Goal: Task Accomplishment & Management: Use online tool/utility

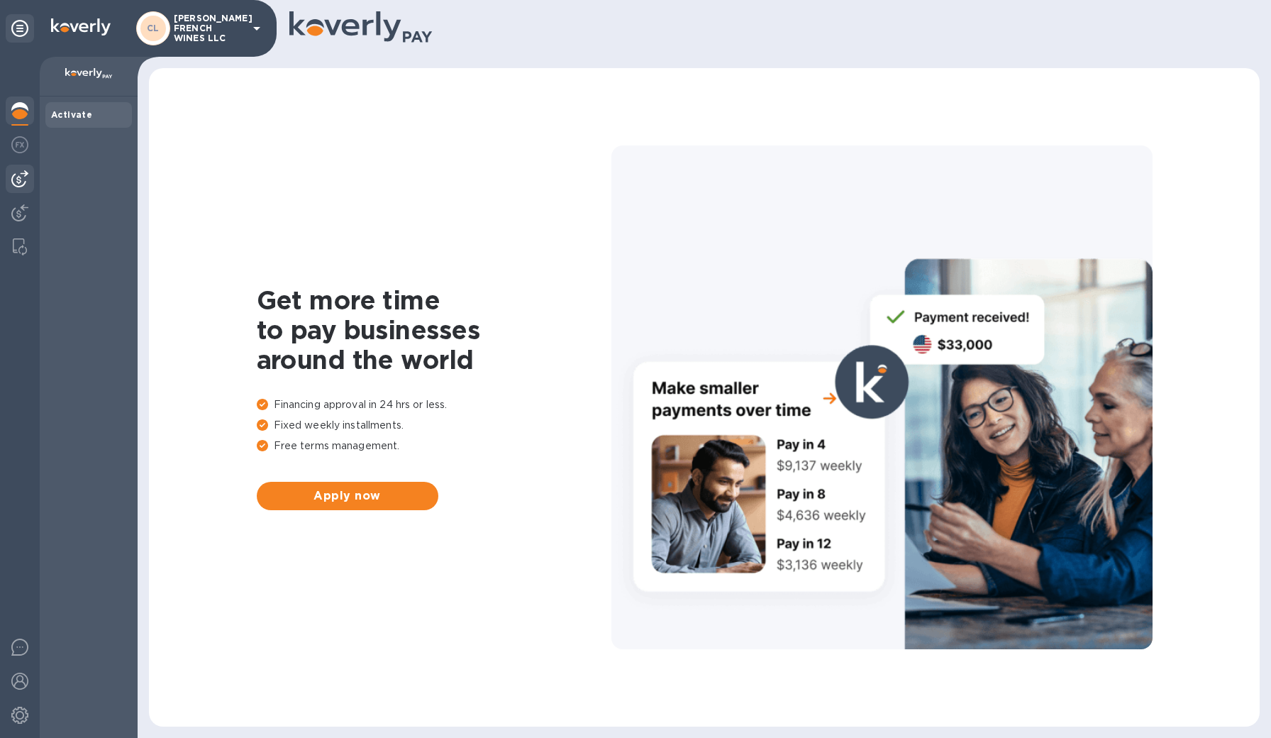
click at [21, 179] on img at bounding box center [19, 178] width 17 height 17
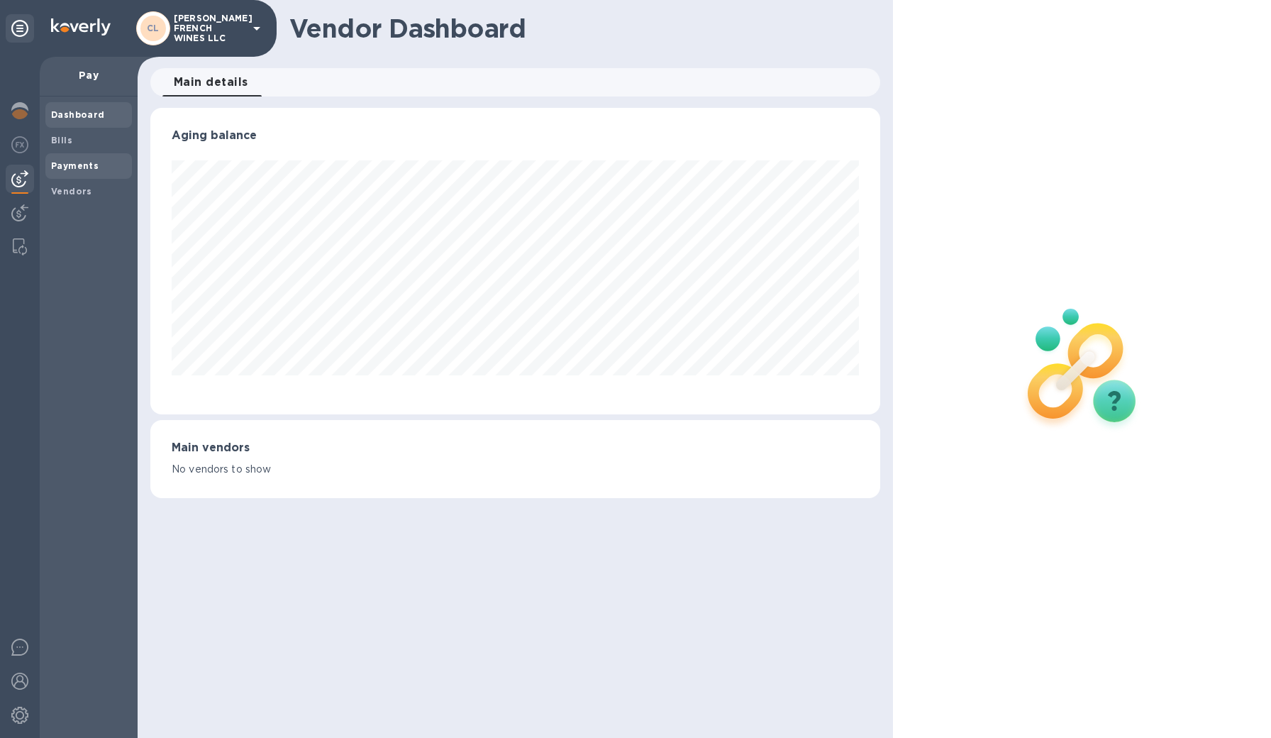
scroll to position [306, 731]
click at [71, 165] on b "Payments" at bounding box center [75, 165] width 48 height 11
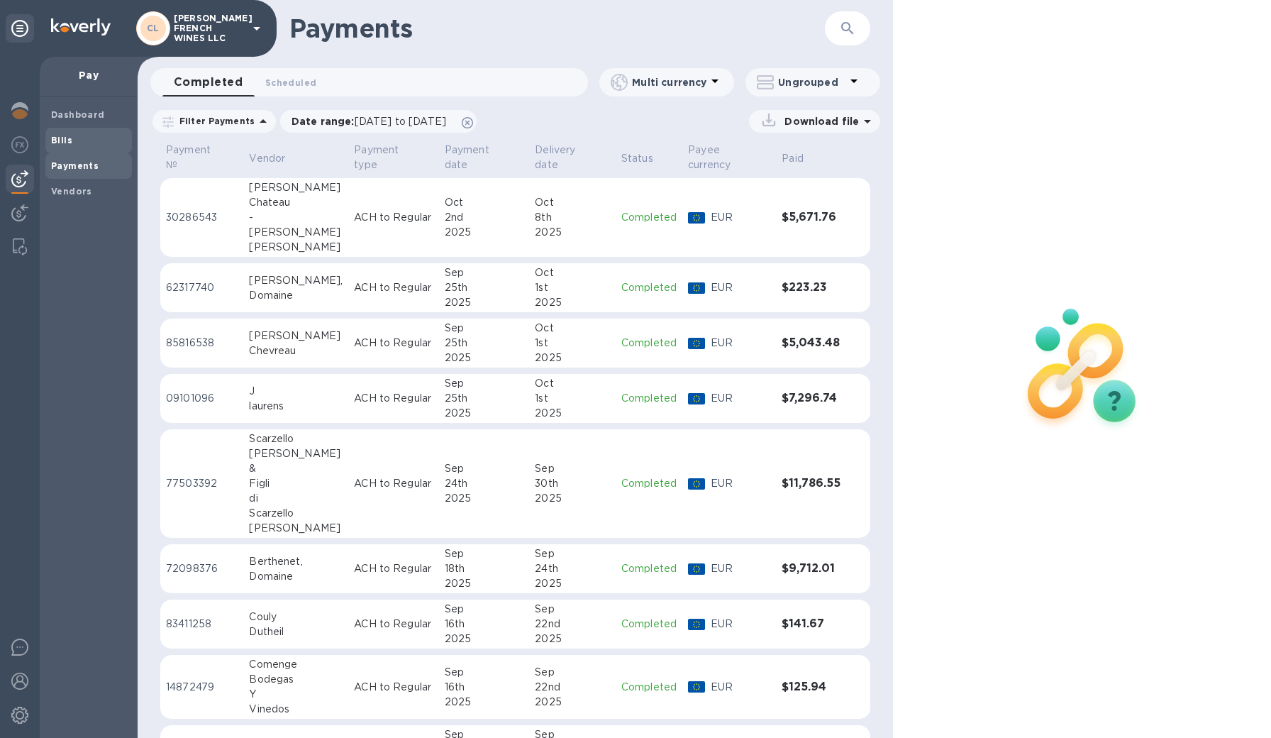
click at [62, 145] on span "Bills" at bounding box center [61, 140] width 21 height 14
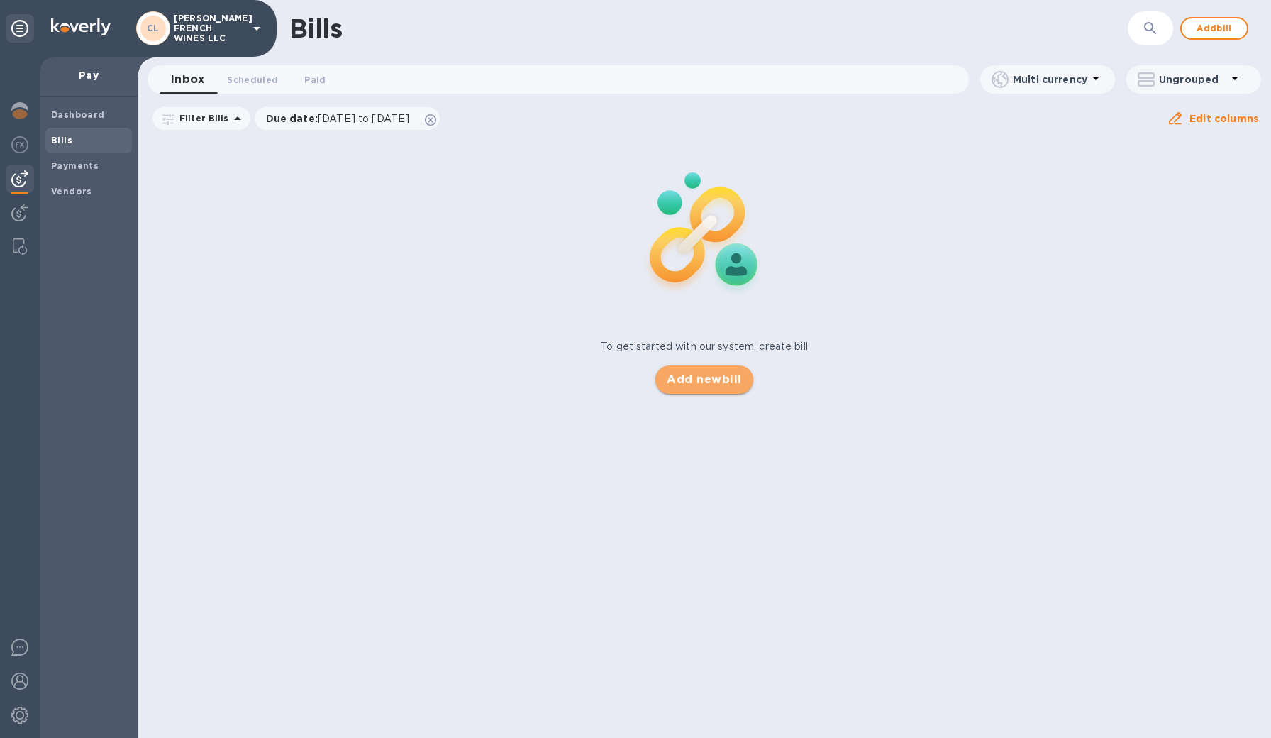
click at [706, 373] on span "Add new bill" at bounding box center [704, 379] width 74 height 17
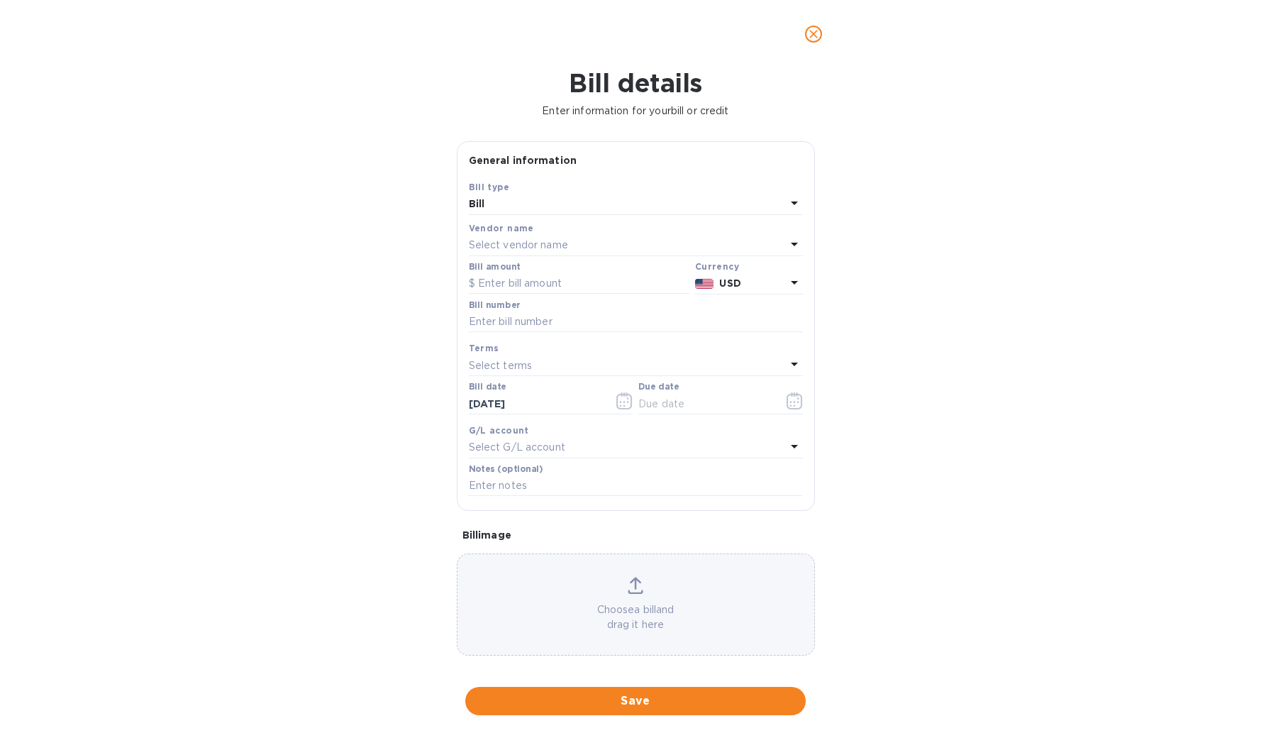
click at [512, 240] on p "Select vendor name" at bounding box center [518, 245] width 99 height 15
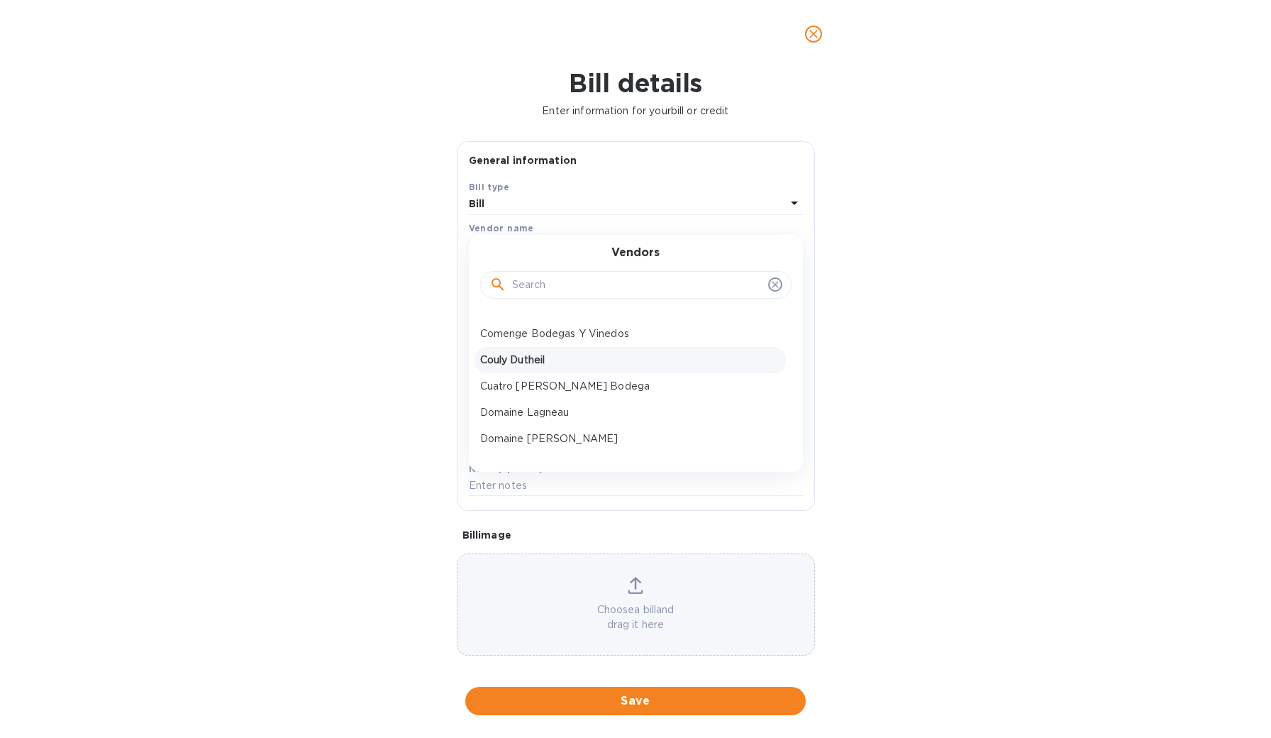
scroll to position [254, 0]
click at [539, 432] on p "Domaine [PERSON_NAME]" at bounding box center [630, 439] width 300 height 15
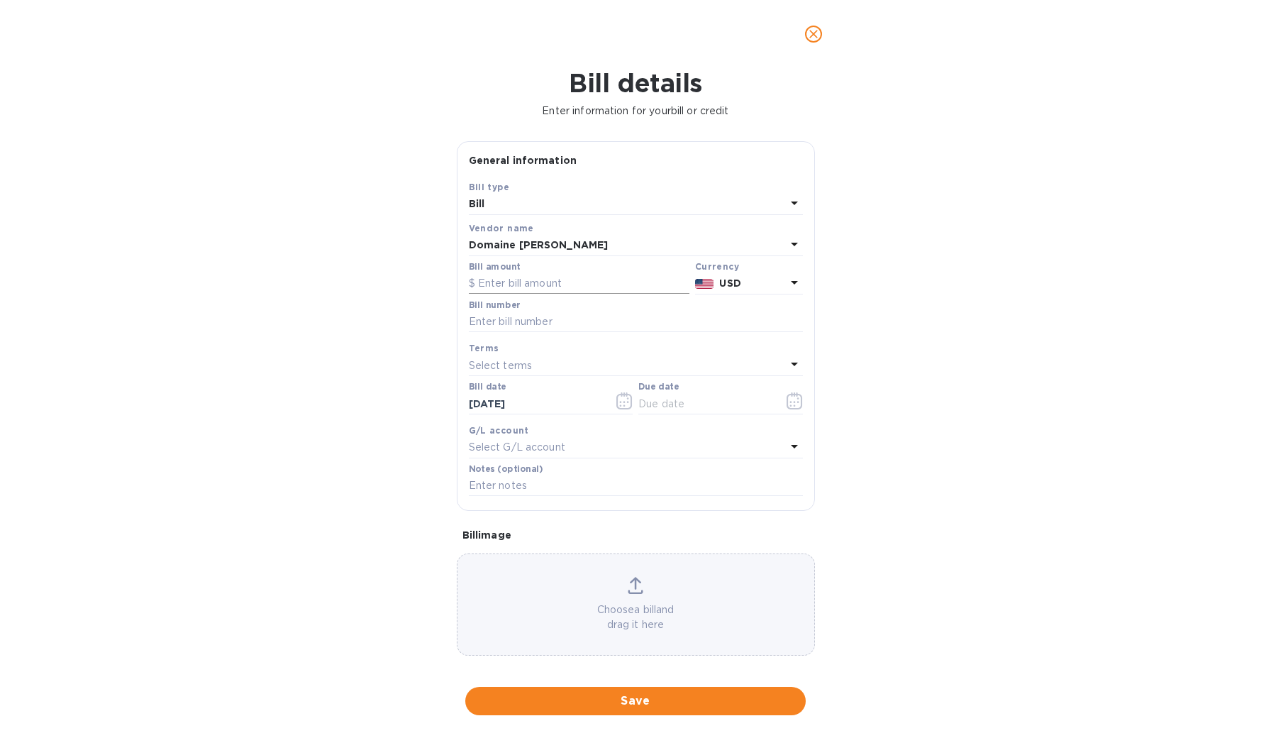
click at [540, 281] on input "text" at bounding box center [579, 283] width 221 height 21
click at [764, 282] on p "USD" at bounding box center [752, 283] width 66 height 15
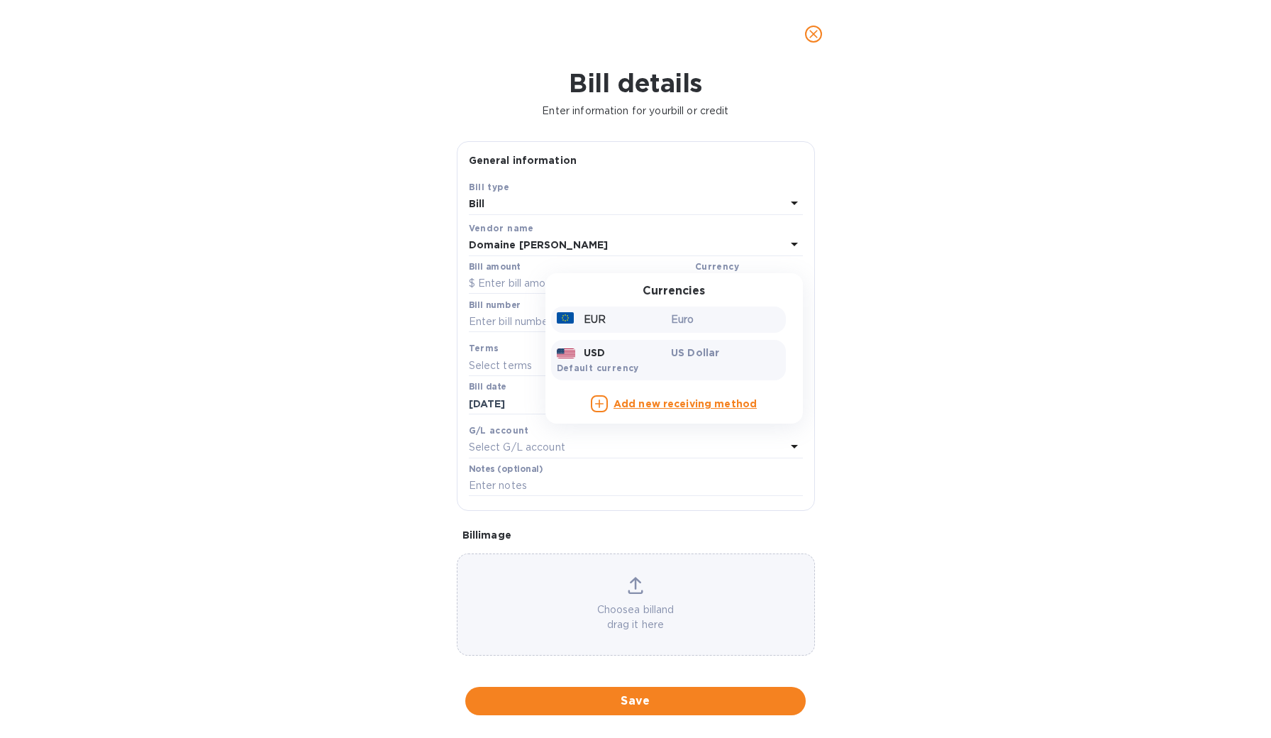
click at [695, 315] on p "Euro" at bounding box center [725, 319] width 109 height 15
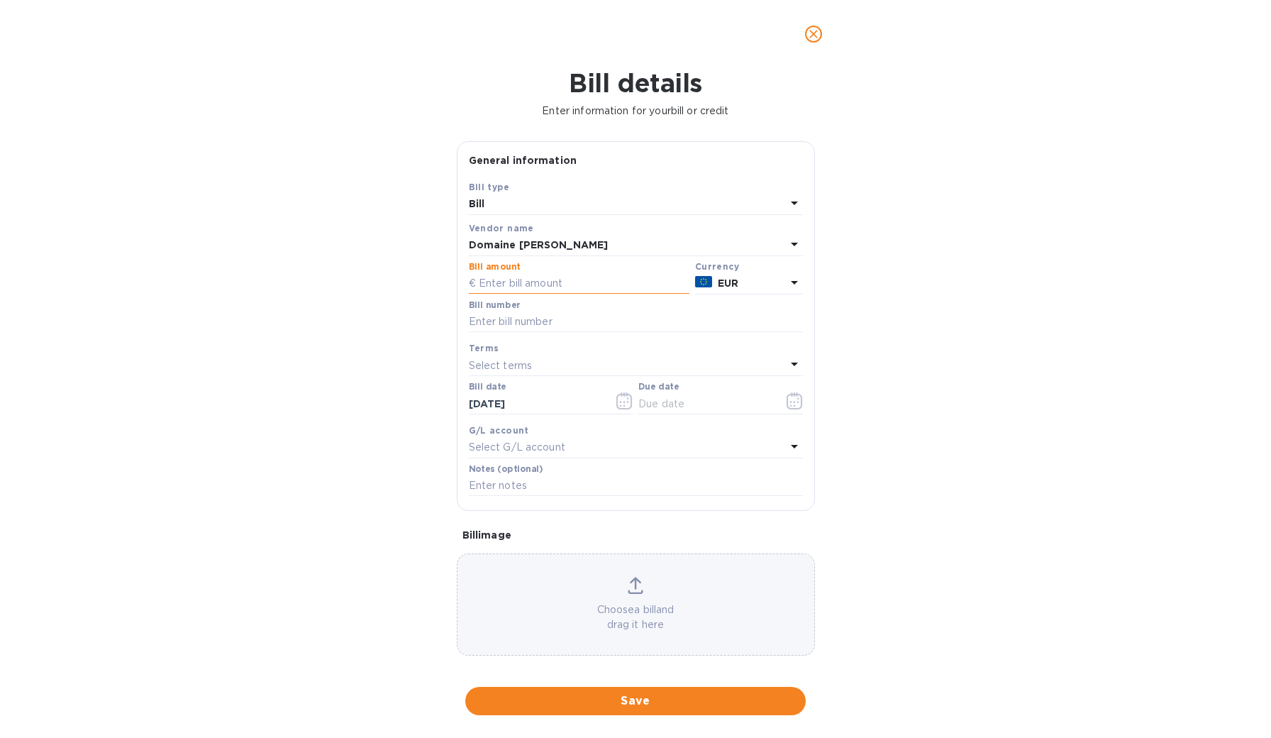
click at [541, 280] on input "text" at bounding box center [579, 283] width 221 height 21
type input "10,292.16"
click at [513, 322] on input "text" at bounding box center [636, 321] width 334 height 21
type input "[PERSON_NAME]"
click at [661, 402] on input "text" at bounding box center [705, 403] width 134 height 21
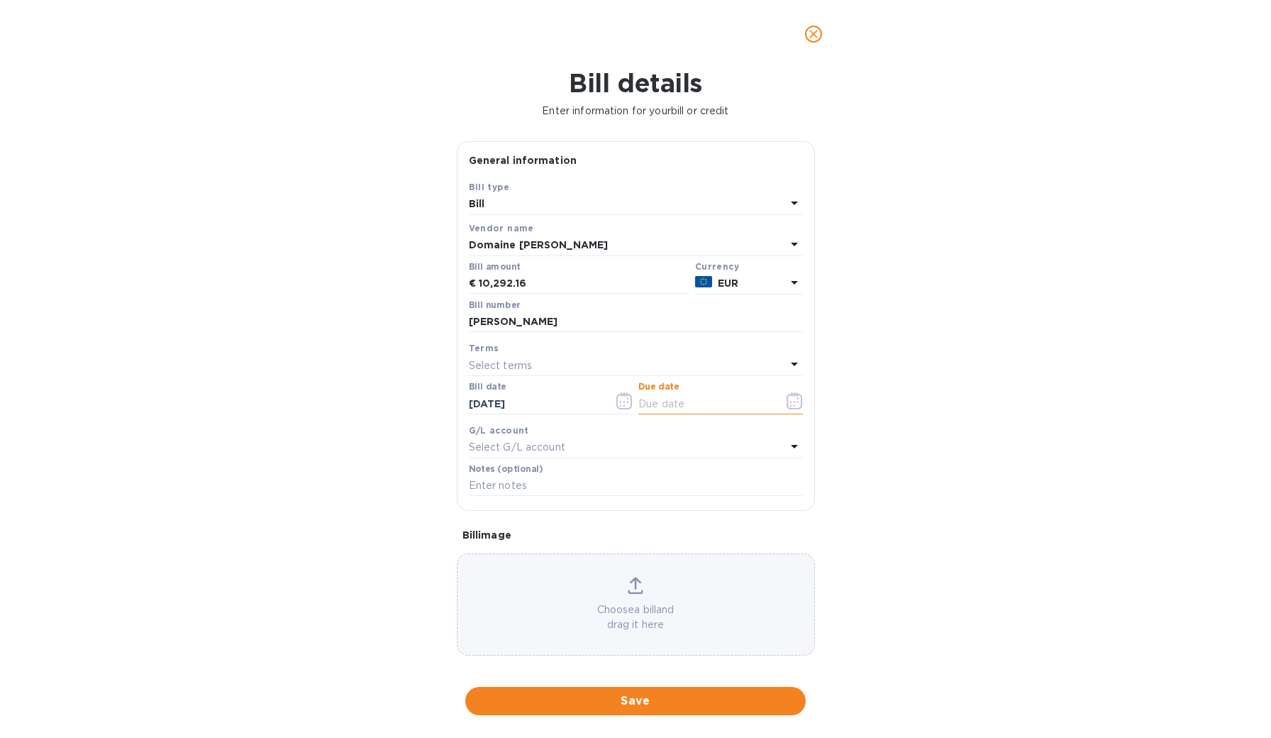
click at [787, 397] on icon "button" at bounding box center [795, 400] width 16 height 17
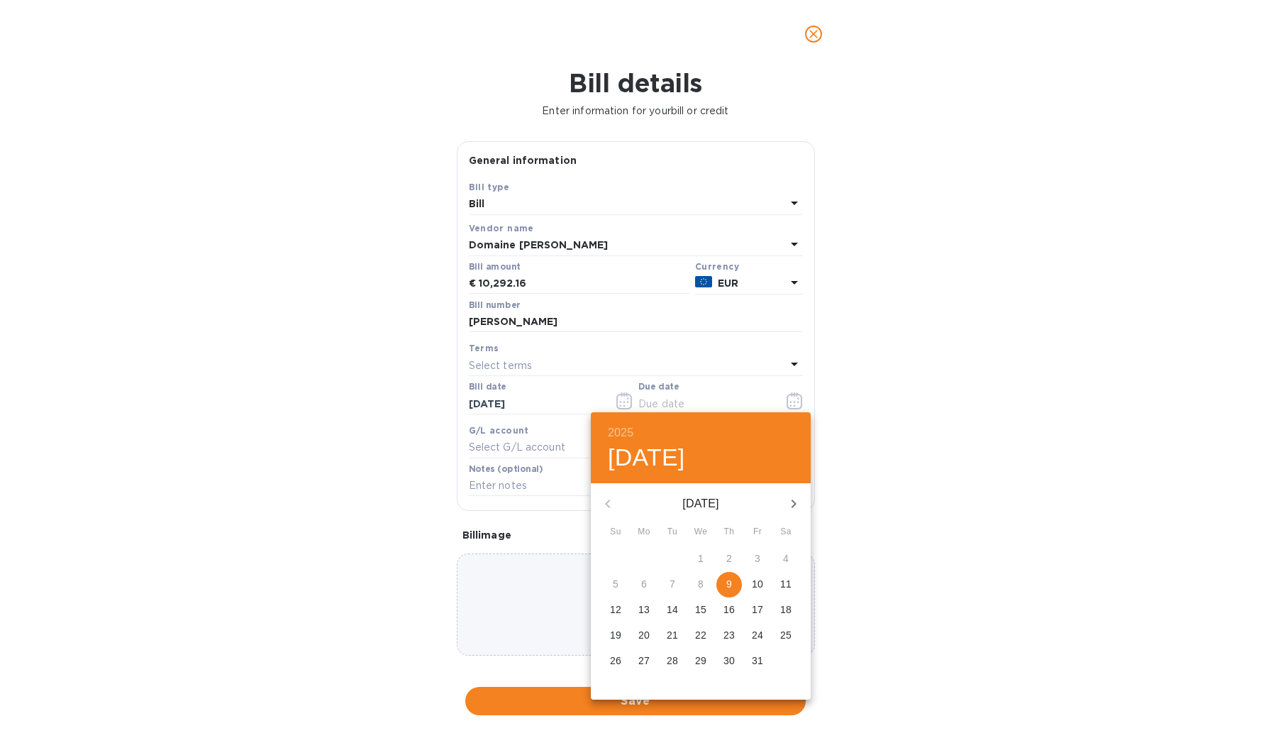
click at [729, 582] on p "9" at bounding box center [729, 584] width 6 height 14
type input "[DATE]"
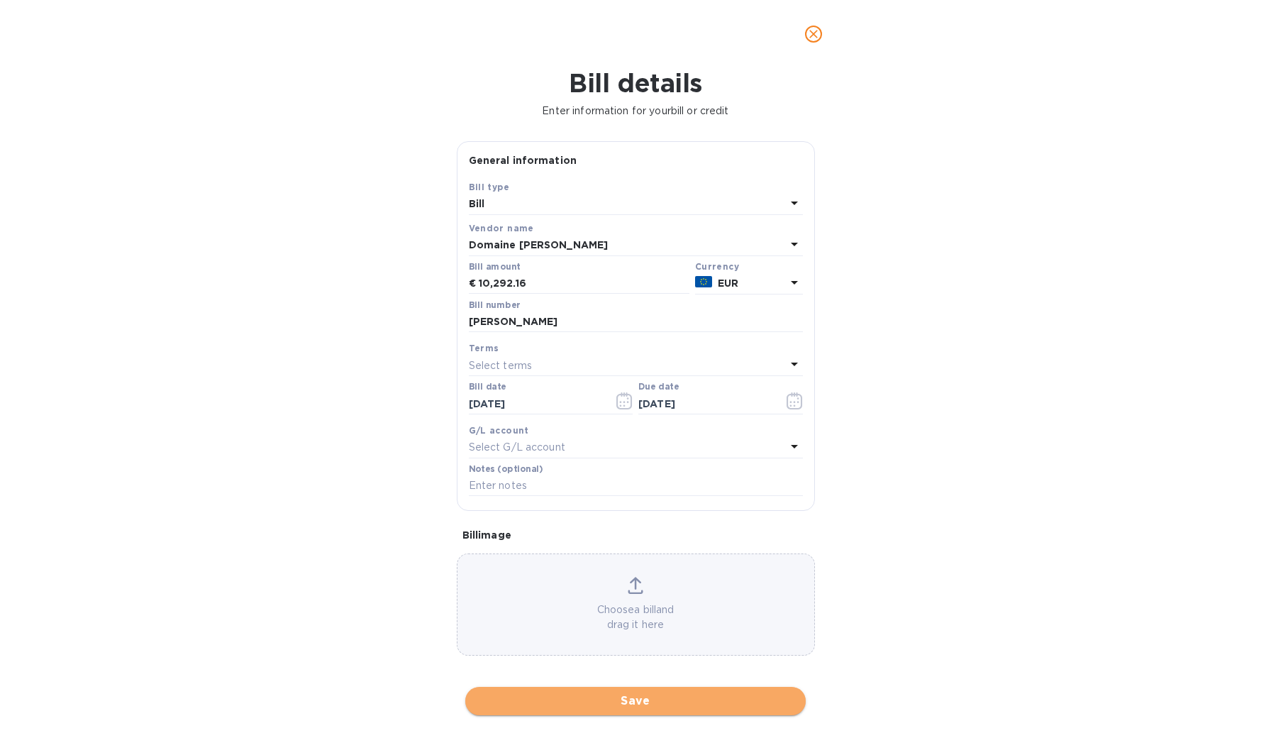
click at [603, 694] on span "Save" at bounding box center [636, 700] width 318 height 17
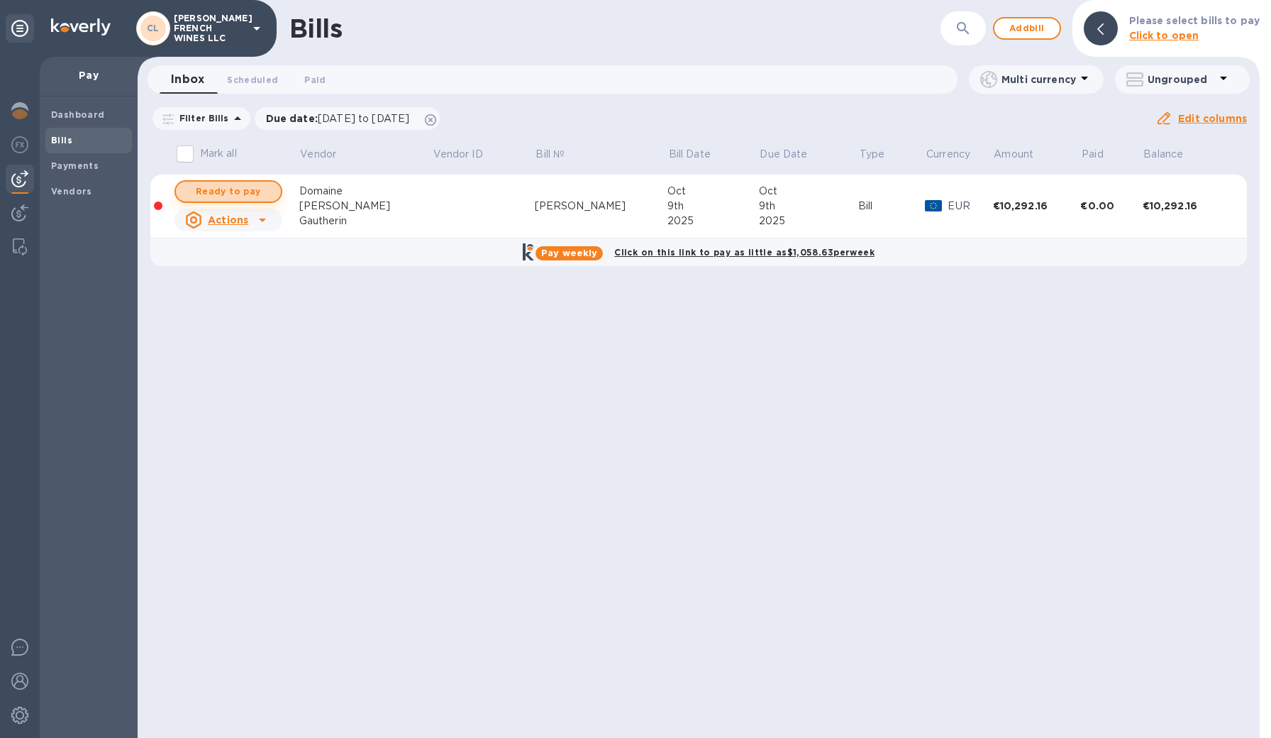
click at [244, 193] on span "Ready to pay" at bounding box center [228, 191] width 82 height 17
checkbox input "true"
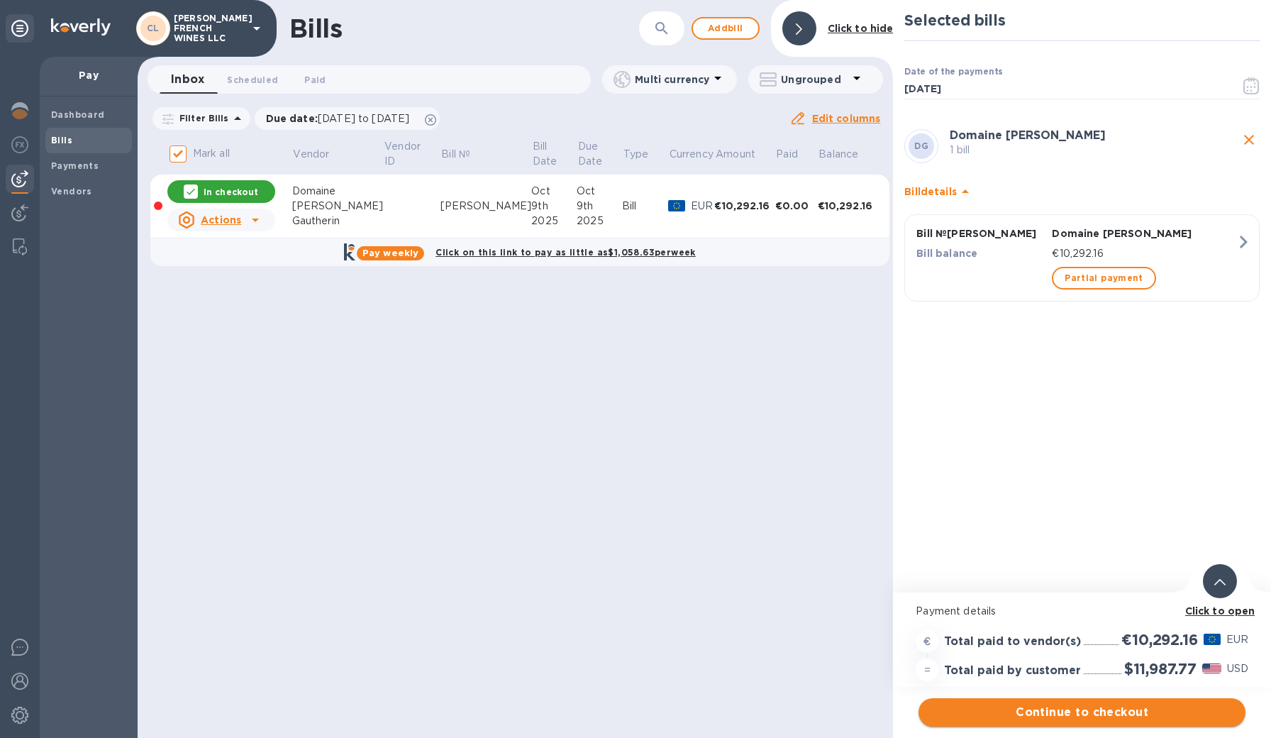
click at [1024, 709] on span "Continue to checkout" at bounding box center [1082, 712] width 304 height 17
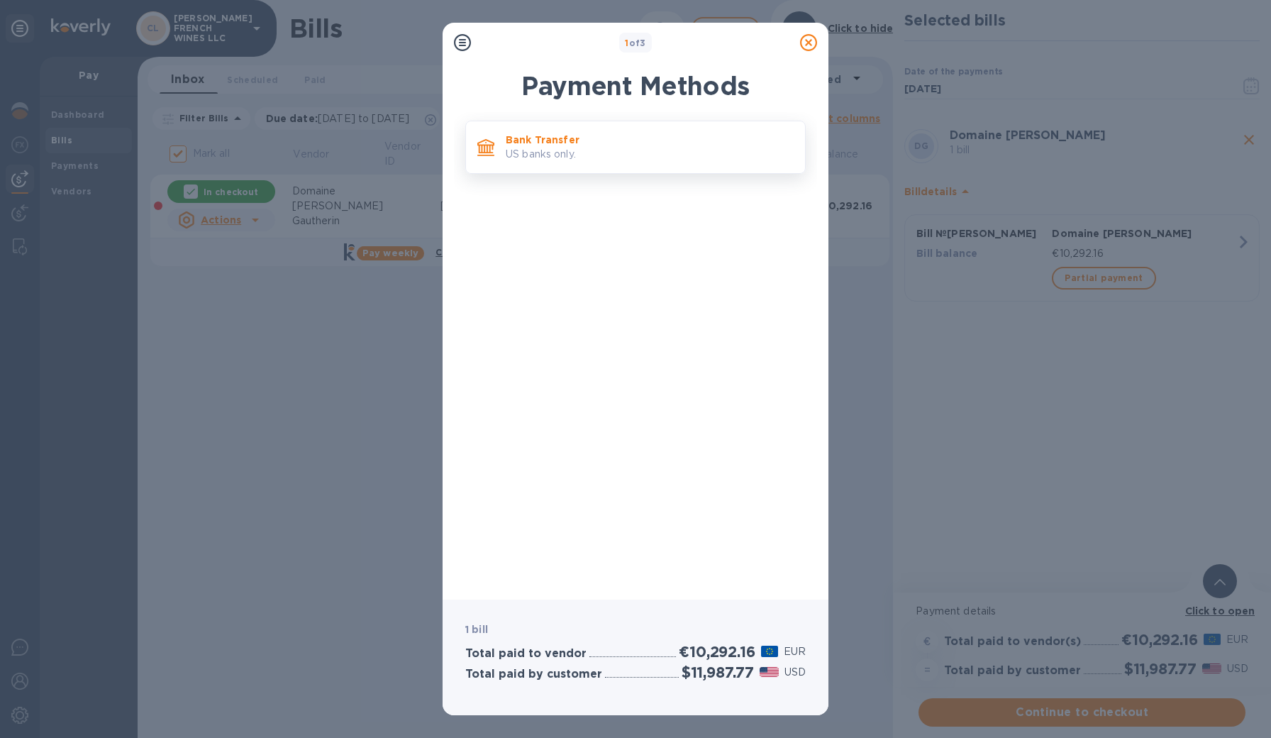
click at [610, 140] on p "Bank Transfer" at bounding box center [650, 140] width 288 height 14
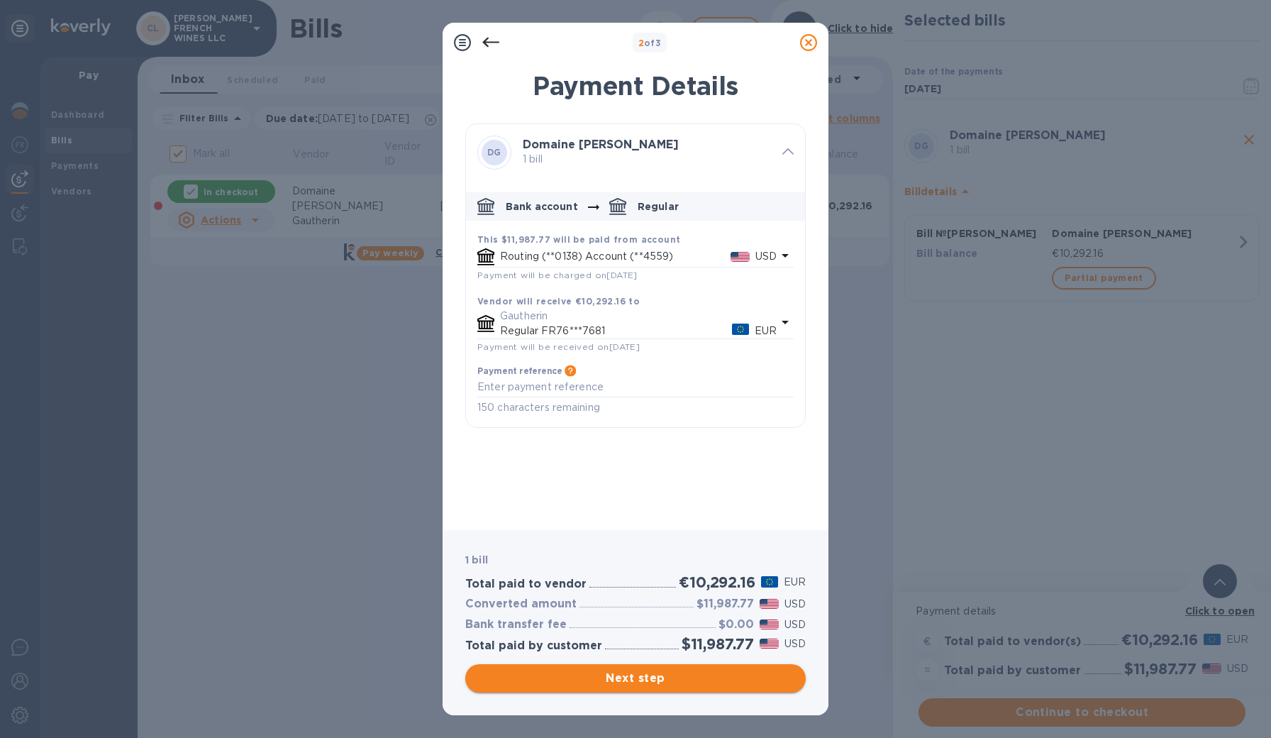
click at [633, 673] on span "Next step" at bounding box center [636, 678] width 318 height 17
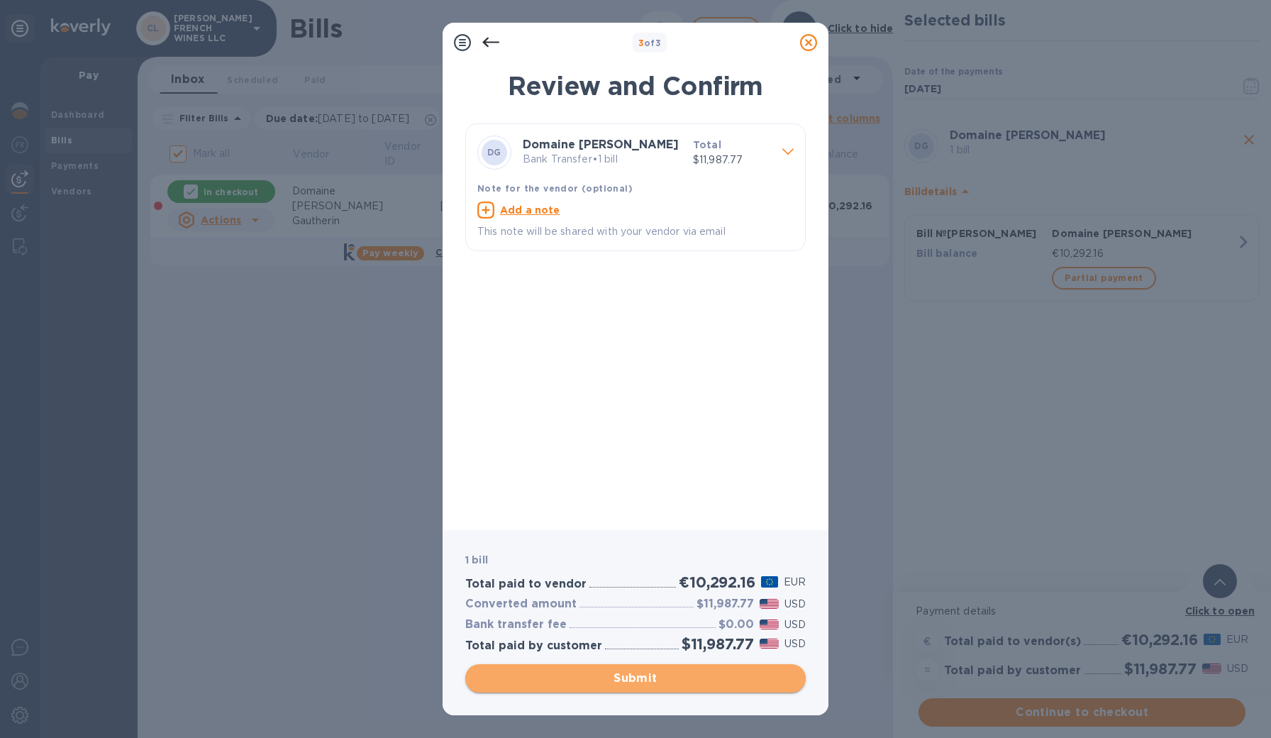
click at [626, 680] on span "Submit" at bounding box center [636, 678] width 318 height 17
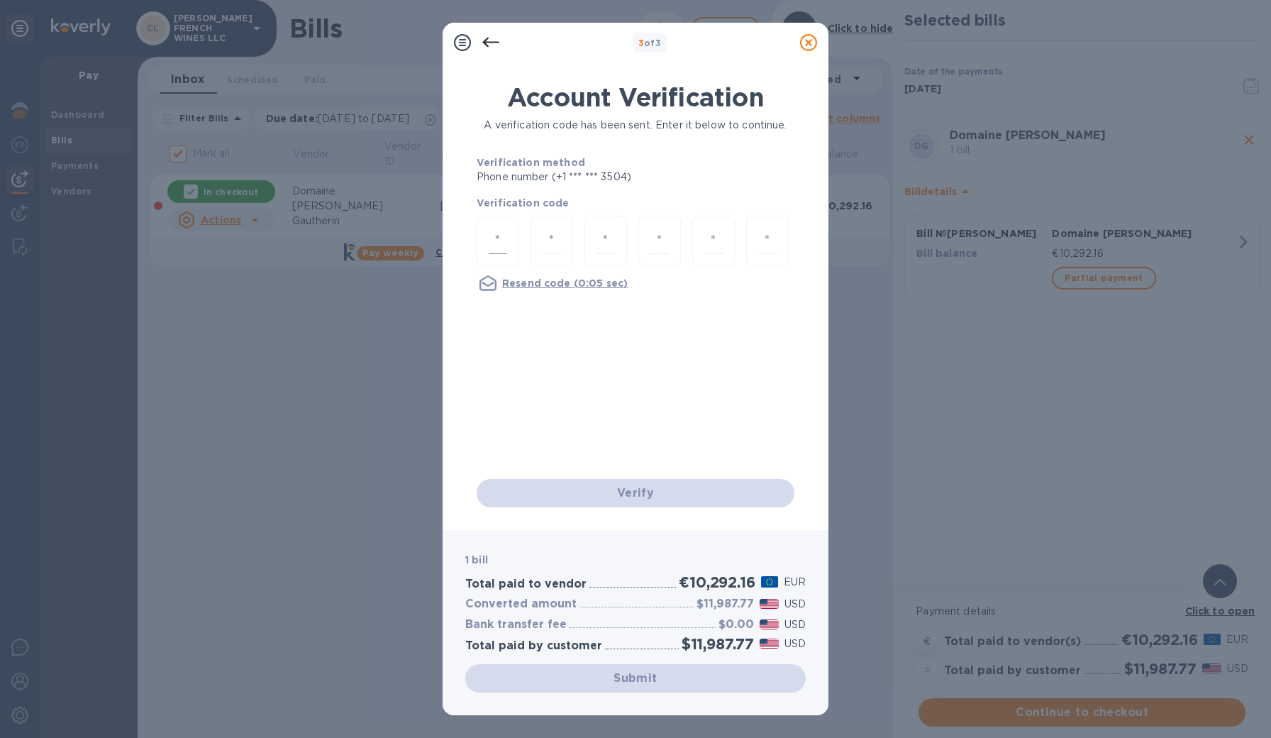
click at [510, 246] on div at bounding box center [498, 241] width 43 height 50
type input "4"
type input "6"
type input "9"
type input "8"
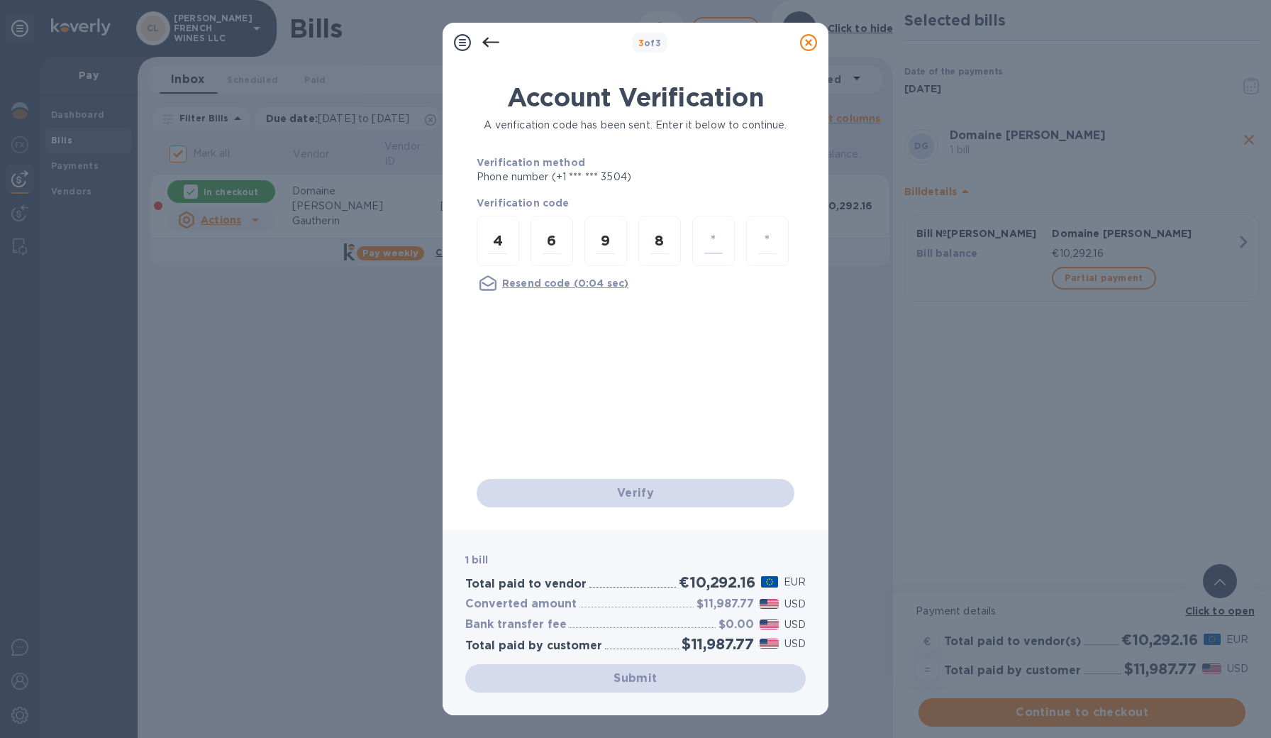
type input "0"
type input "5"
click at [654, 496] on div "Verify" at bounding box center [635, 493] width 329 height 40
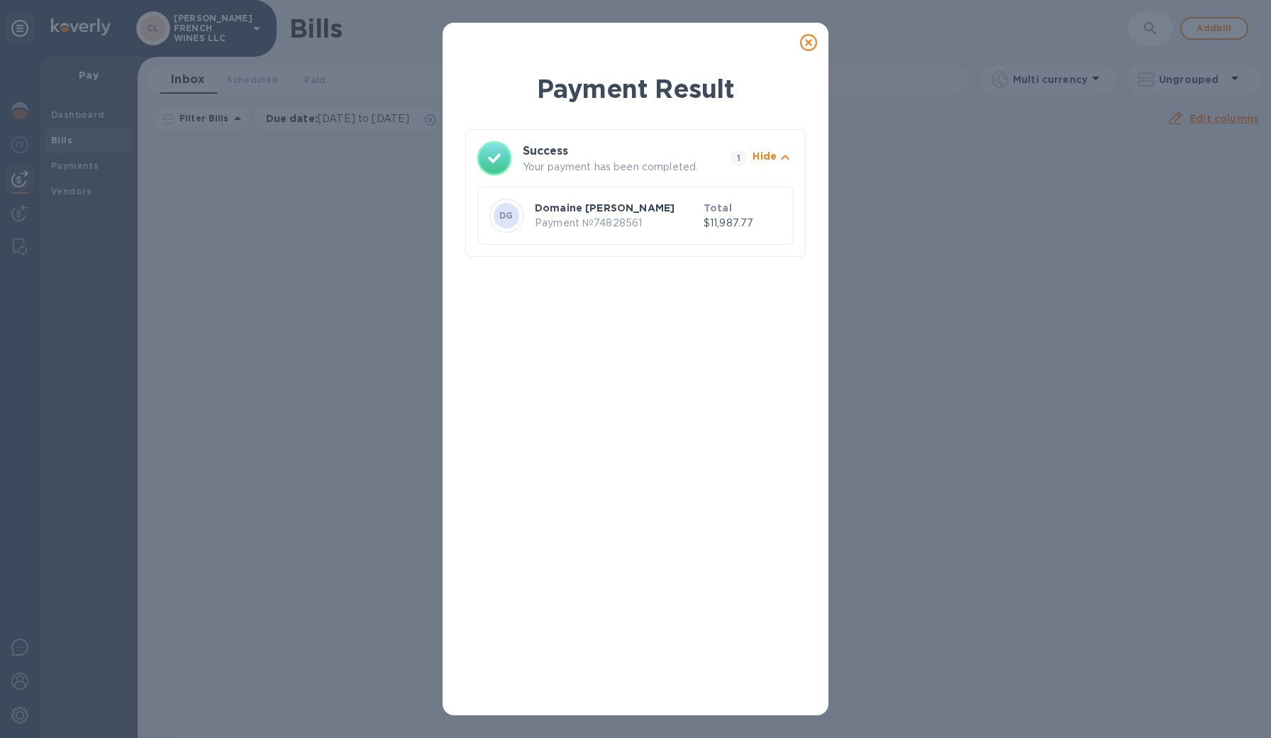
click at [633, 214] on p "Domaine [PERSON_NAME]" at bounding box center [616, 208] width 163 height 14
click at [809, 40] on icon at bounding box center [808, 42] width 17 height 17
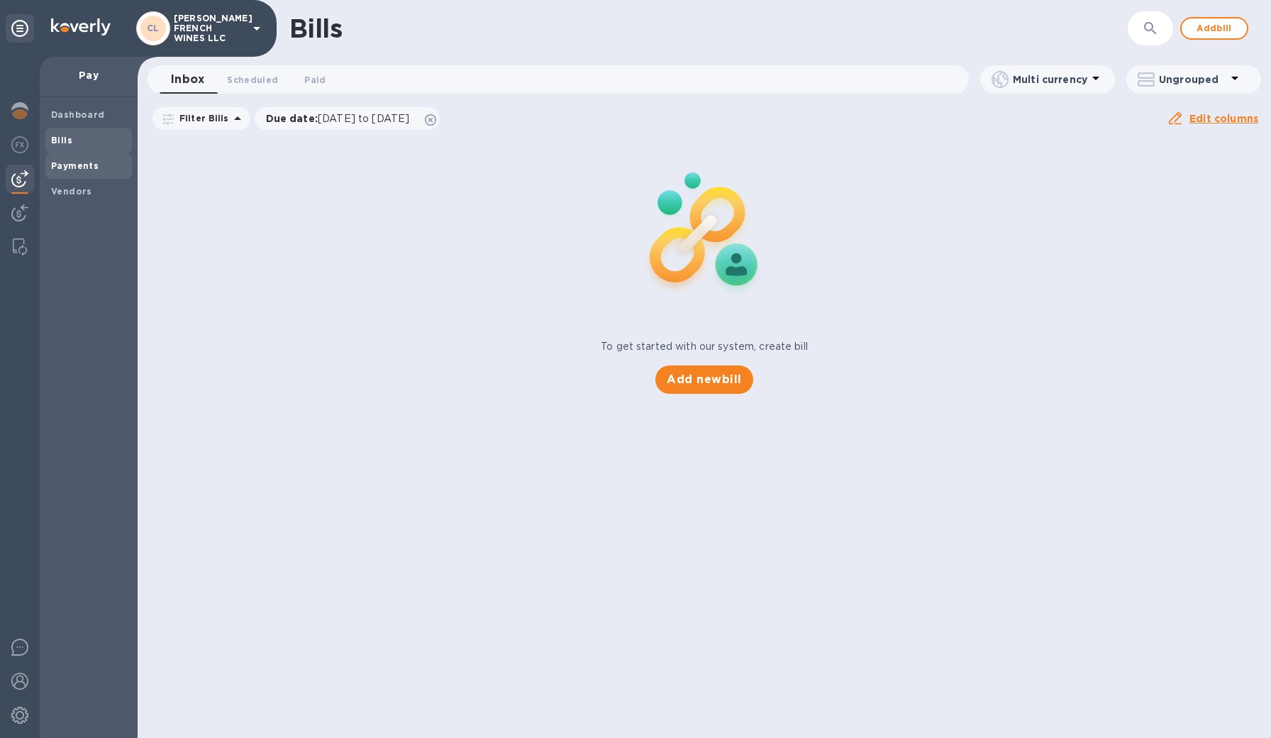
click at [79, 163] on b "Payments" at bounding box center [75, 165] width 48 height 11
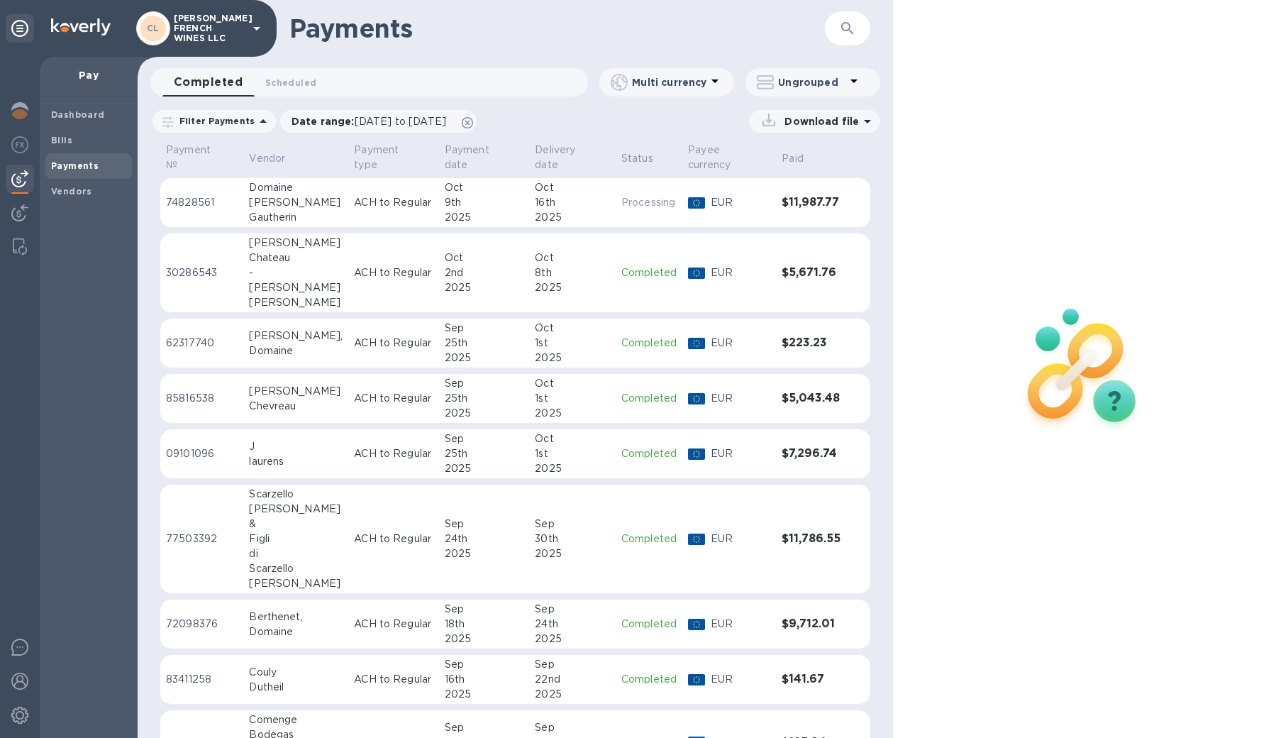
click at [305, 194] on div "Domaine" at bounding box center [296, 187] width 94 height 15
